Goal: Task Accomplishment & Management: Manage account settings

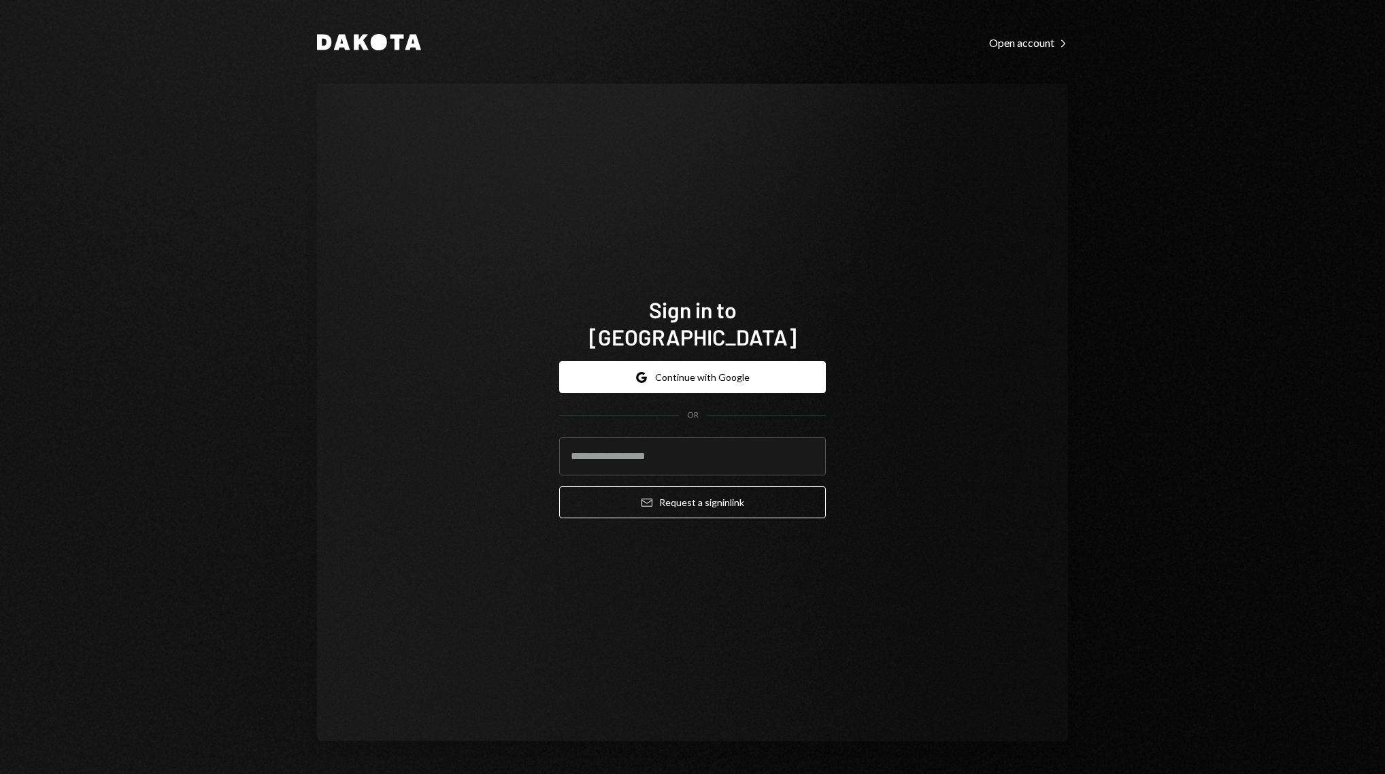
click at [0, 774] on com-1password-button at bounding box center [0, 774] width 0 height 0
type input "**********"
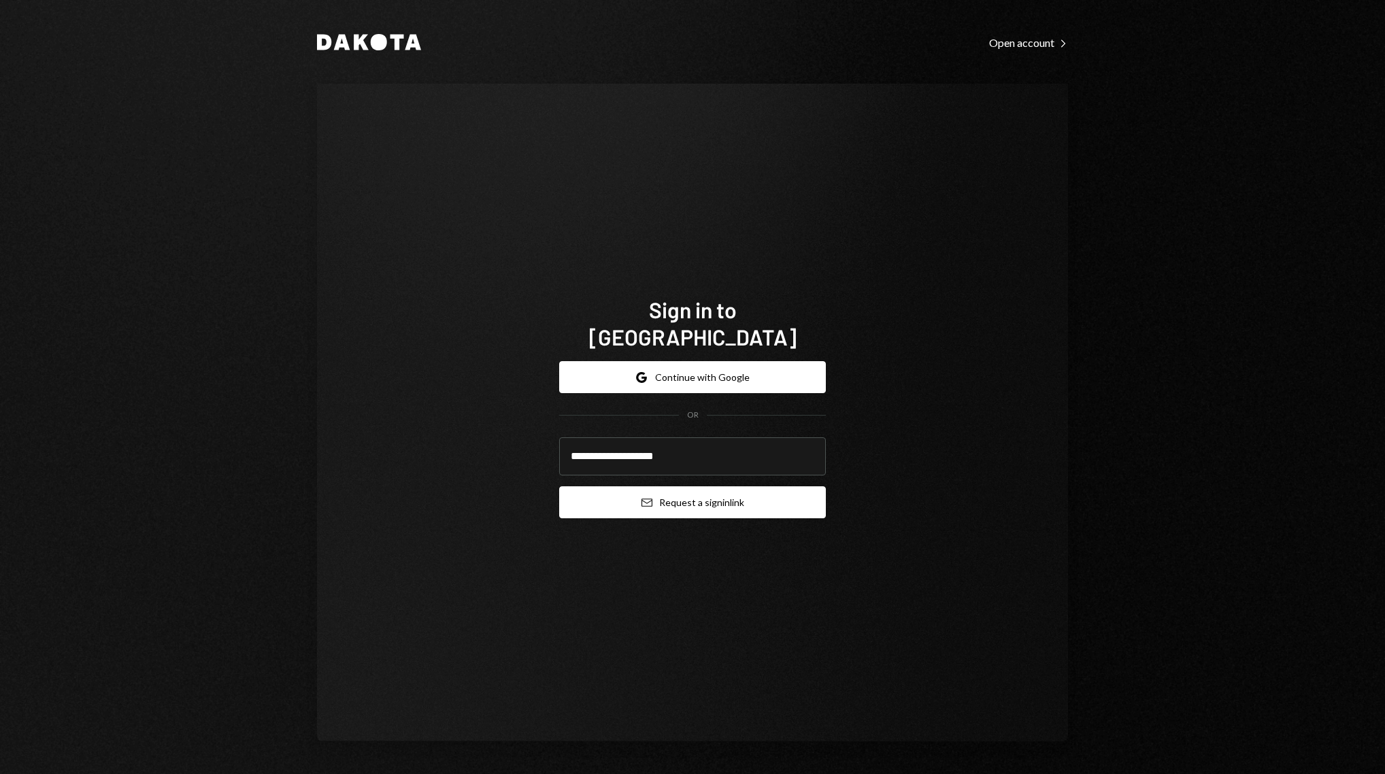
click at [687, 494] on button "Email Request a sign in link" at bounding box center [692, 503] width 267 height 32
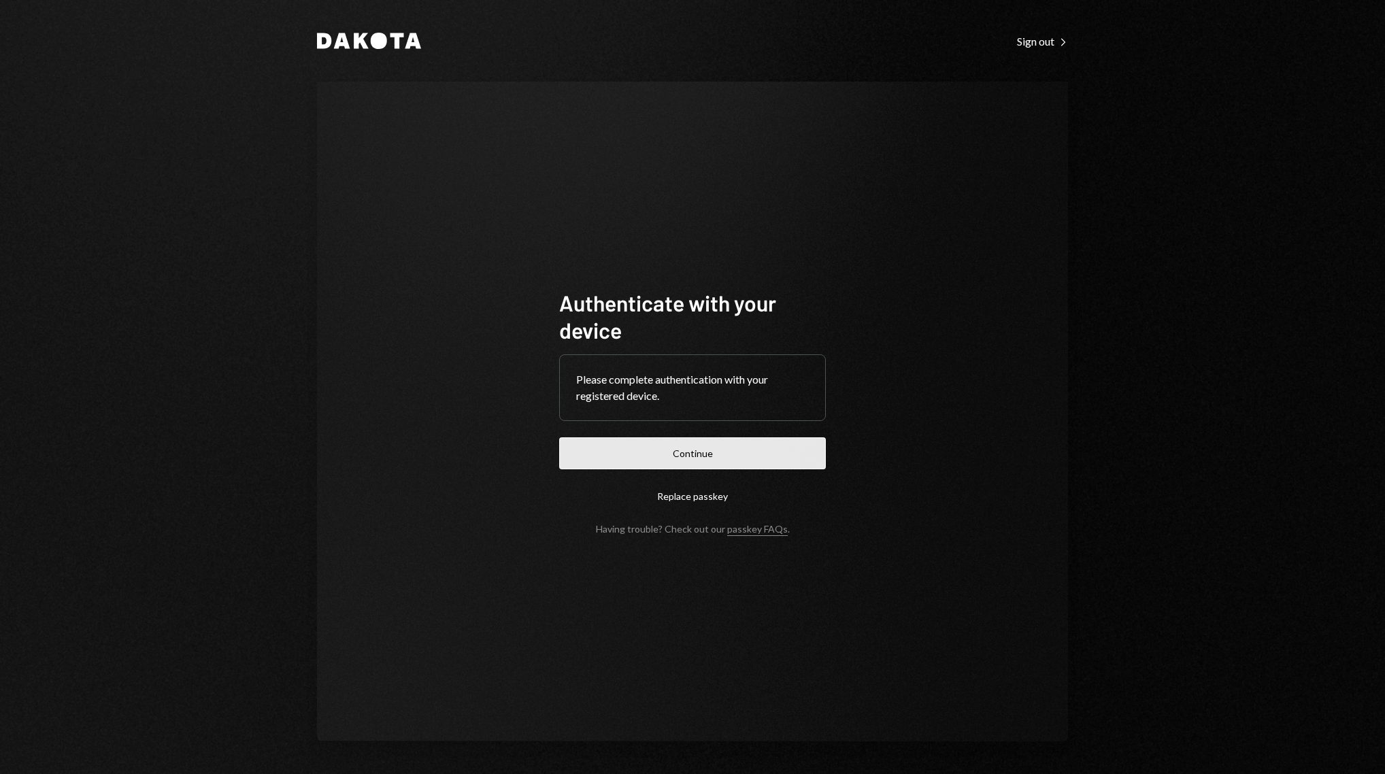
click at [670, 457] on button "Continue" at bounding box center [692, 454] width 267 height 32
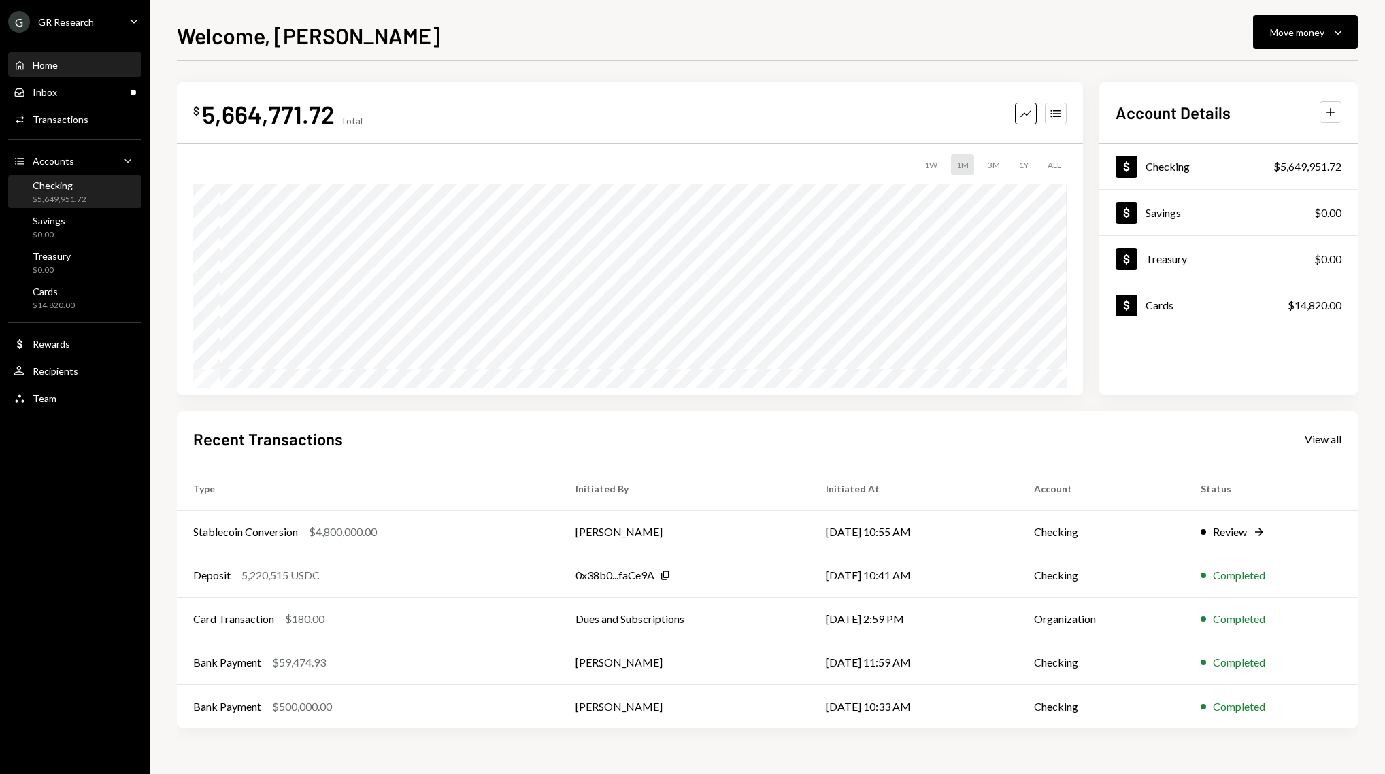
click at [59, 199] on div "$5,649,951.72" at bounding box center [60, 200] width 54 height 12
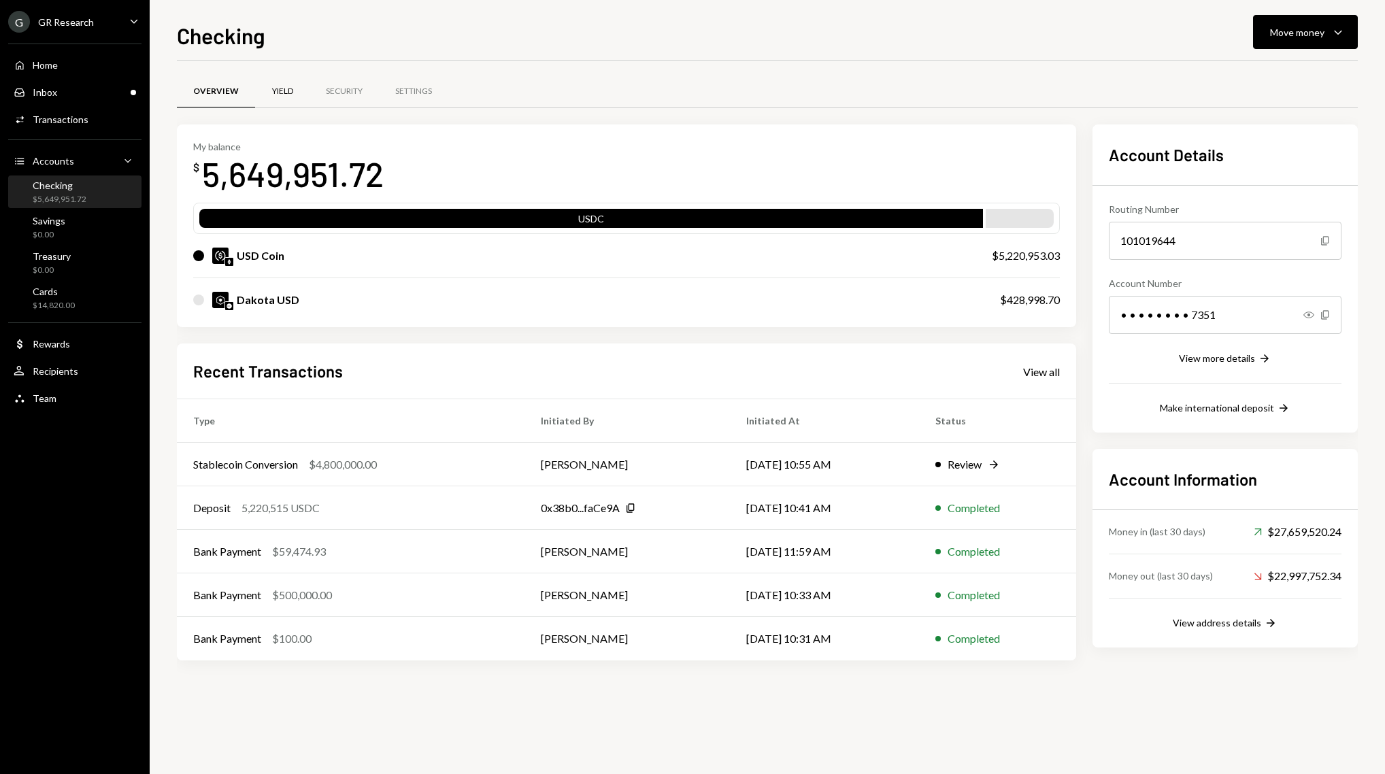
click at [276, 98] on div "Yield" at bounding box center [282, 92] width 54 height 33
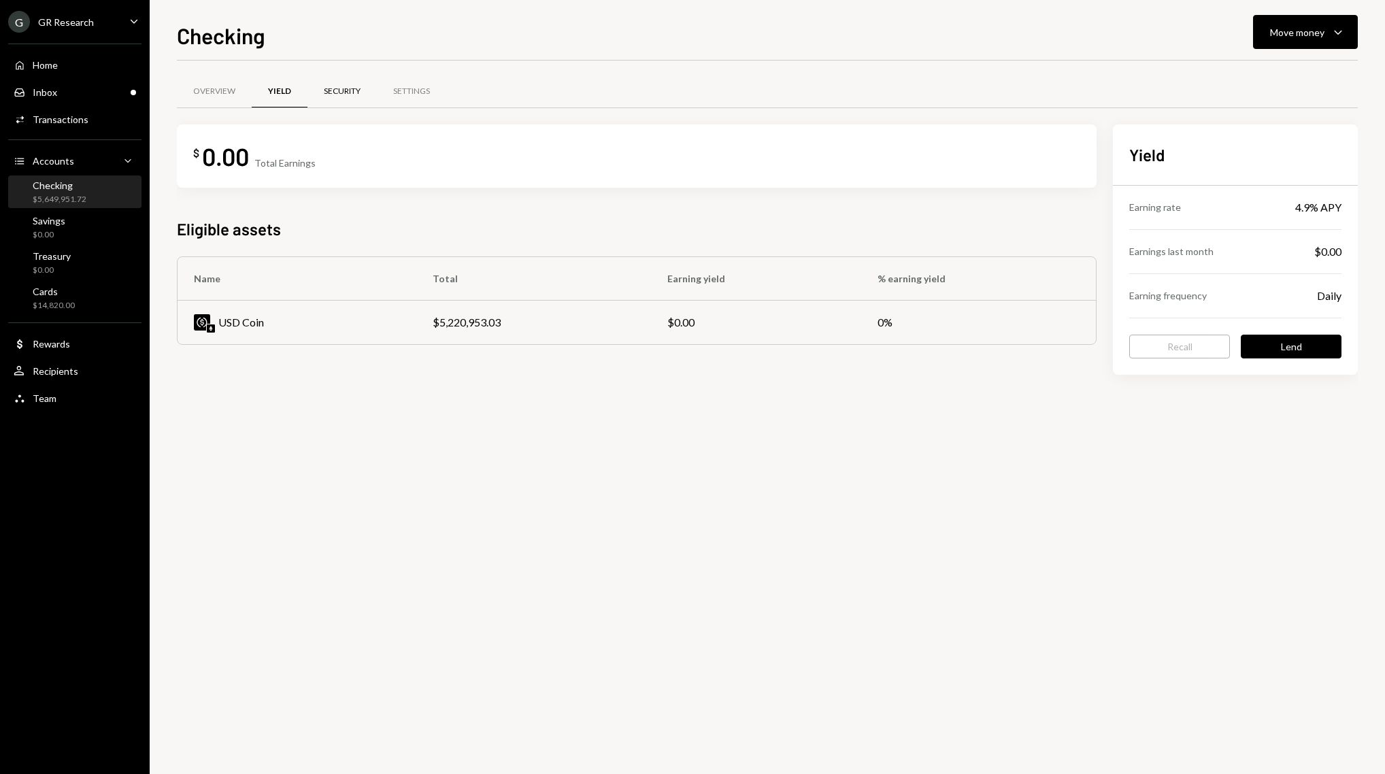
click at [342, 101] on div "Security" at bounding box center [342, 92] width 69 height 33
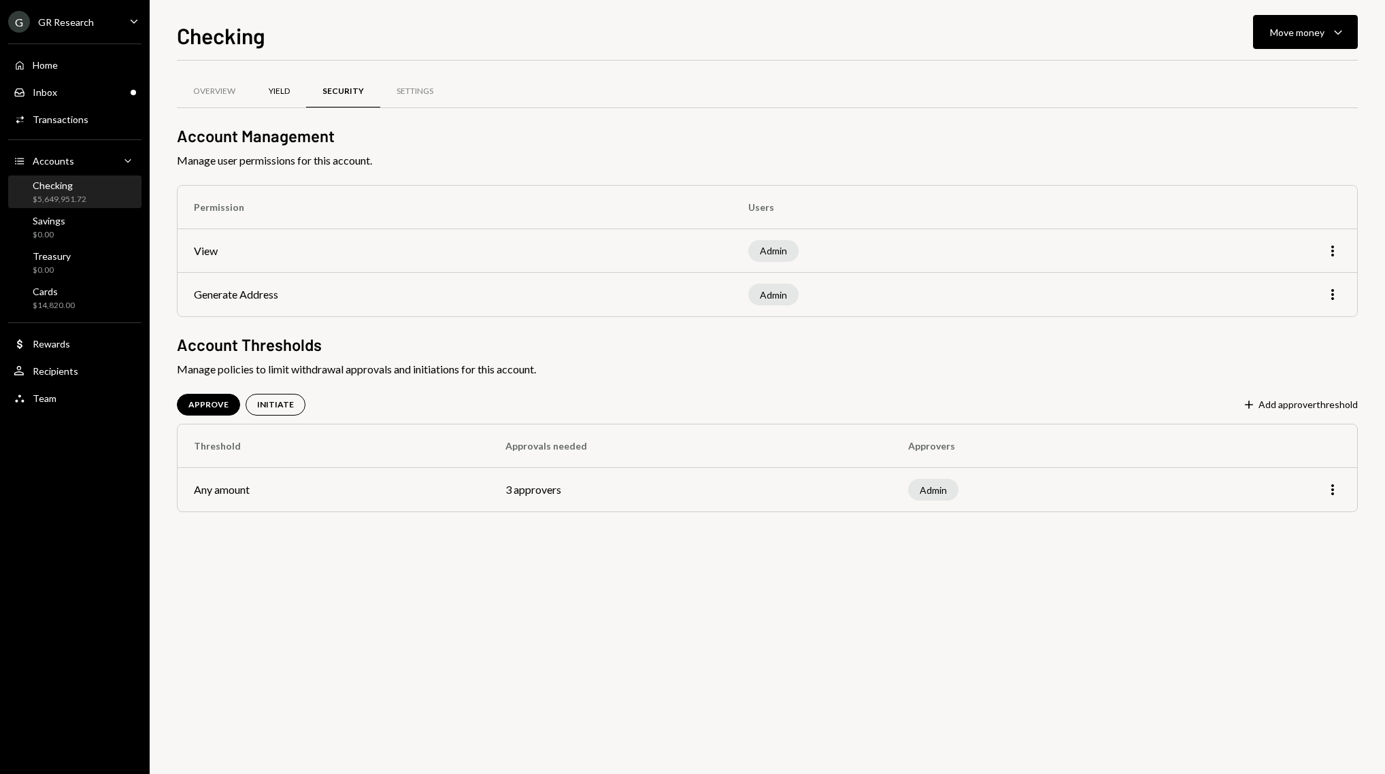
click at [276, 90] on div "Yield" at bounding box center [279, 92] width 21 height 12
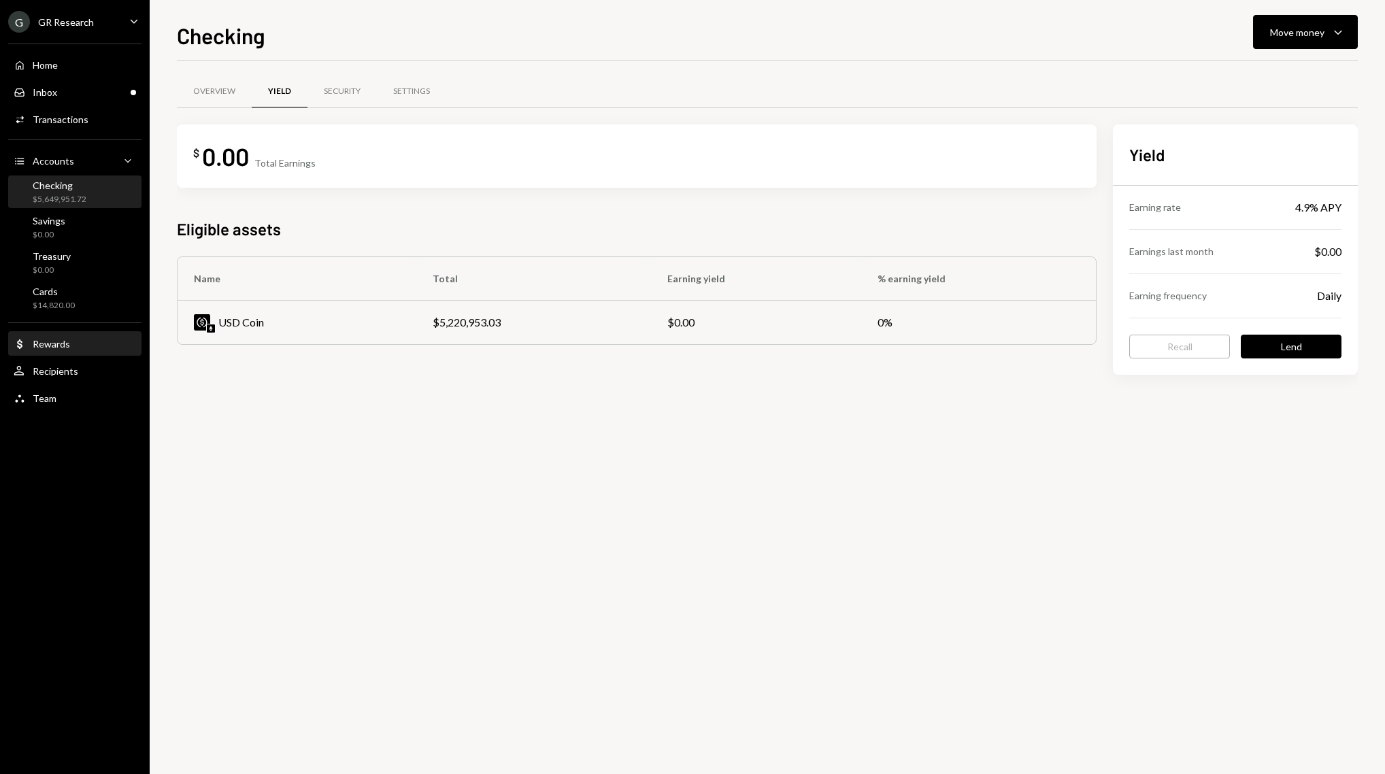
click at [85, 346] on div "Dollar Rewards" at bounding box center [75, 344] width 122 height 12
